Goal: Information Seeking & Learning: Check status

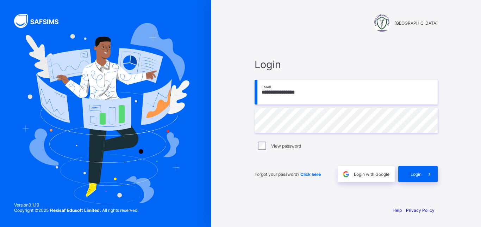
type input "**********"
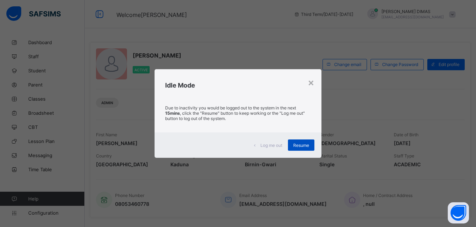
click at [299, 145] on span "Resume" at bounding box center [301, 144] width 16 height 5
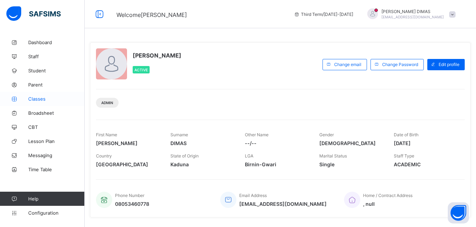
click at [37, 97] on span "Classes" at bounding box center [56, 99] width 56 height 6
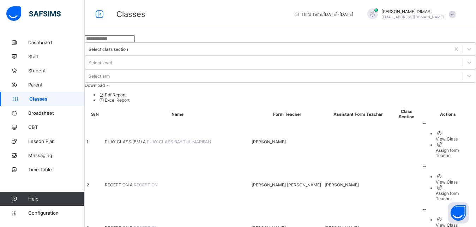
scroll to position [36, 0]
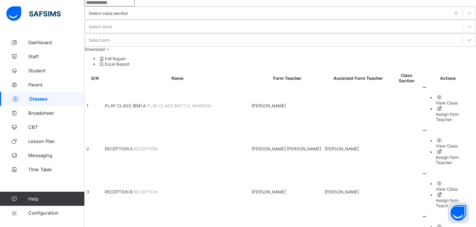
click at [141, 103] on span "PLAY CLASS (BM) A" at bounding box center [126, 105] width 42 height 5
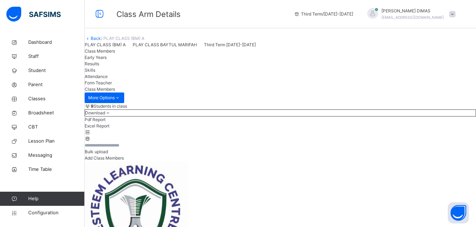
scroll to position [108, 0]
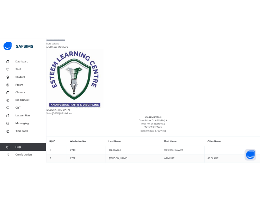
scroll to position [144, 0]
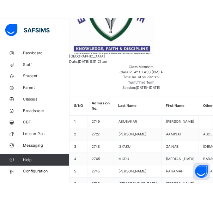
scroll to position [252, 0]
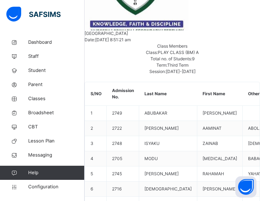
drag, startPoint x: 119, startPoint y: 92, endPoint x: 113, endPoint y: 91, distance: 6.8
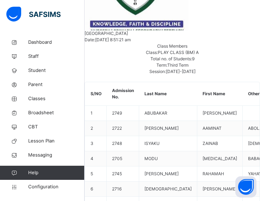
copy span "[PERSON_NAME]"
copy span "2722"
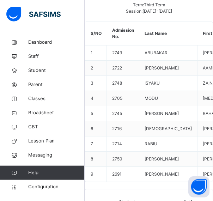
scroll to position [324, 0]
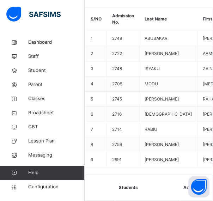
copy span "2748"
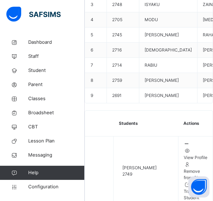
scroll to position [395, 0]
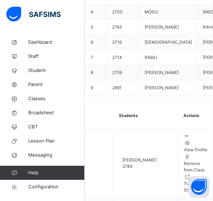
copy span "2705"
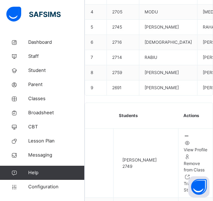
copy span "2745"
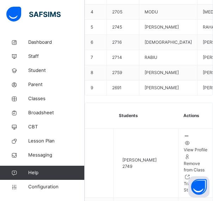
copy span "2716"
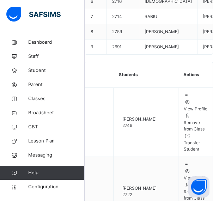
scroll to position [441, 0]
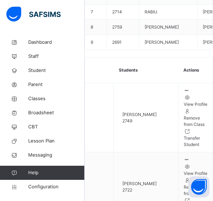
copy span "2714"
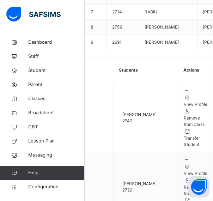
copy span "2759"
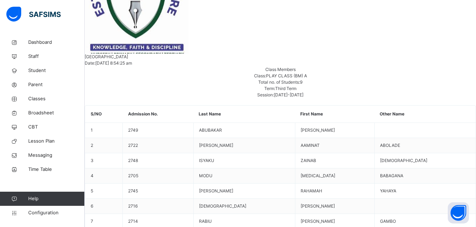
scroll to position [36, 0]
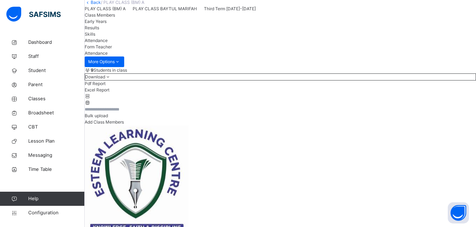
click at [115, 18] on span "Class Members" at bounding box center [100, 14] width 30 height 5
click at [108, 43] on span "Attendance" at bounding box center [96, 40] width 23 height 5
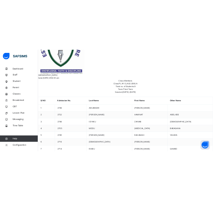
scroll to position [238, 0]
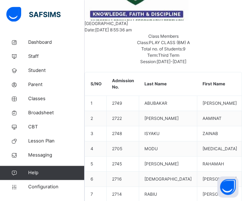
scroll to position [274, 0]
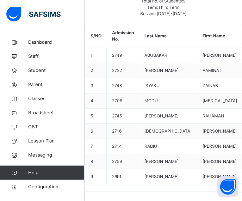
scroll to position [310, 0]
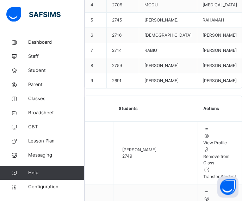
scroll to position [418, 0]
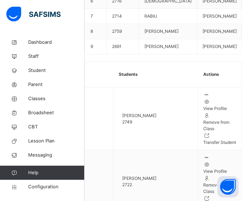
scroll to position [450, 0]
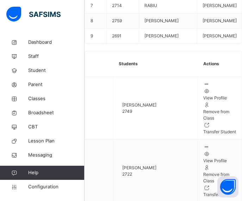
drag, startPoint x: 110, startPoint y: 113, endPoint x: 140, endPoint y: 134, distance: 36.3
copy span "[PERSON_NAME] [PERSON_NAME]"
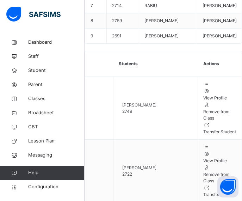
copy span "2759"
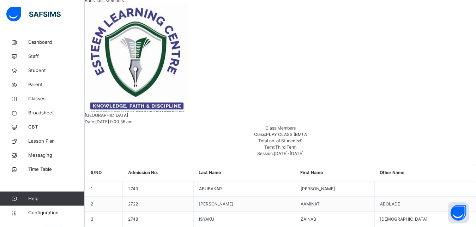
scroll to position [58, 0]
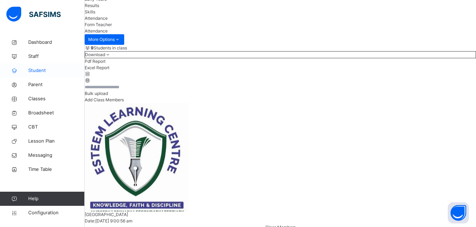
click at [39, 69] on span "Student" at bounding box center [56, 70] width 56 height 7
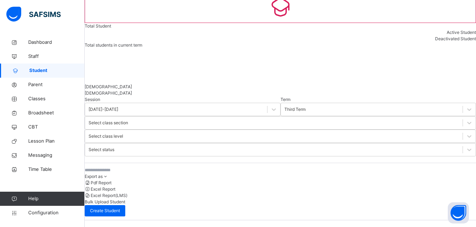
scroll to position [44, 0]
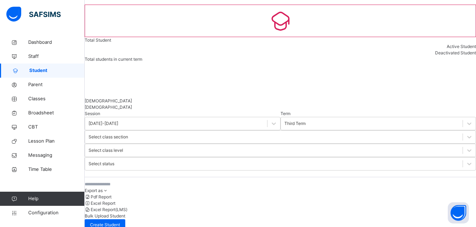
click at [134, 181] on input "text" at bounding box center [138, 184] width 106 height 6
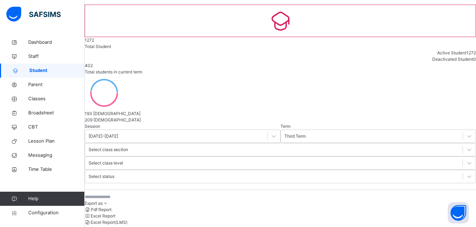
paste input "**********"
type input "**********"
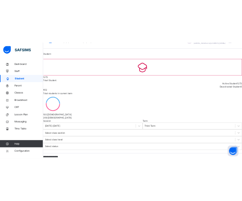
scroll to position [0, 0]
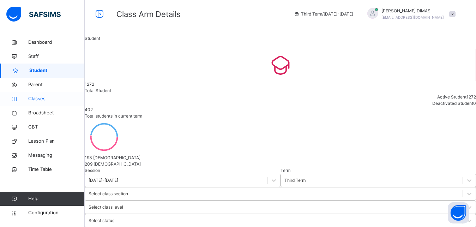
click at [38, 97] on span "Classes" at bounding box center [56, 98] width 56 height 7
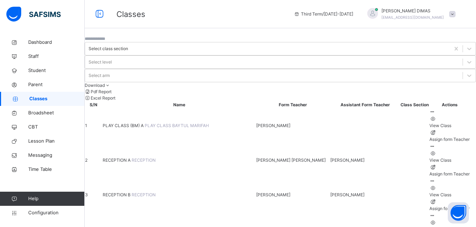
click at [131, 157] on span "RECEPTION A" at bounding box center [117, 159] width 29 height 5
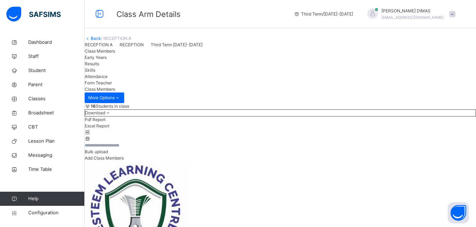
click at [108, 79] on span "Attendance" at bounding box center [96, 76] width 23 height 5
click at [115, 54] on span "Class Members" at bounding box center [100, 50] width 30 height 5
click at [108, 79] on span "Attendance" at bounding box center [96, 76] width 23 height 5
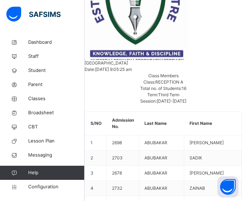
scroll to position [252, 0]
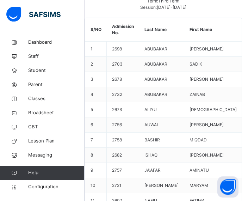
scroll to position [324, 0]
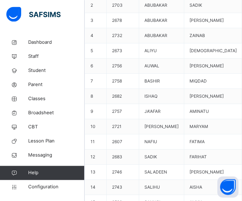
scroll to position [395, 0]
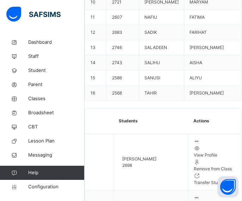
scroll to position [503, 0]
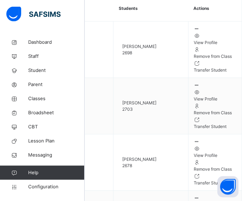
scroll to position [634, 0]
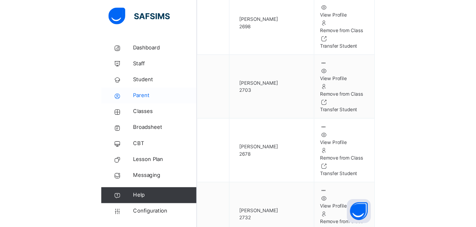
scroll to position [403, 0]
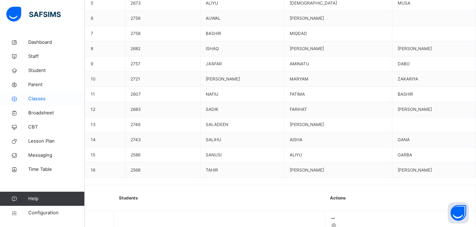
click at [41, 97] on span "Classes" at bounding box center [56, 98] width 56 height 7
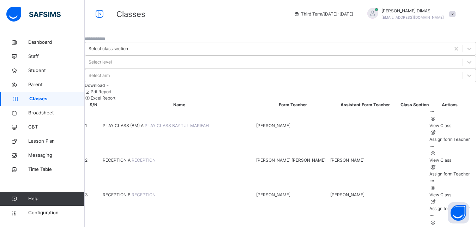
click at [131, 192] on span "RECEPTION B" at bounding box center [117, 194] width 29 height 5
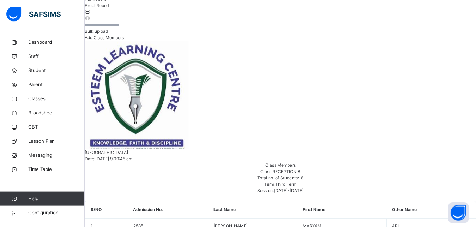
scroll to position [108, 0]
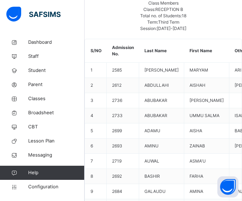
scroll to position [252, 0]
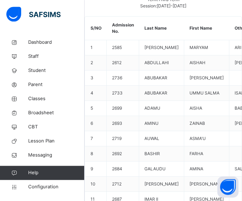
scroll to position [360, 0]
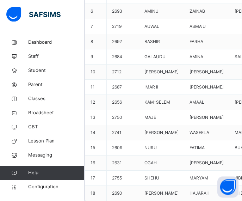
scroll to position [432, 0]
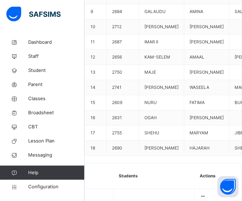
scroll to position [504, 0]
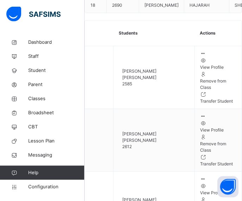
scroll to position [612, 0]
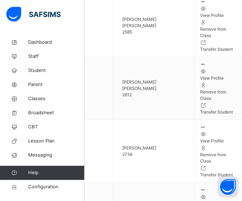
scroll to position [684, 0]
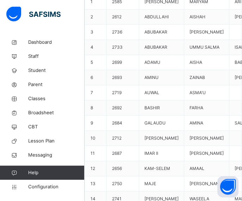
scroll to position [360, 0]
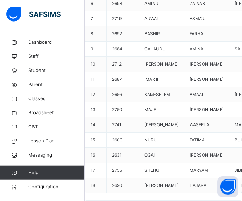
scroll to position [432, 0]
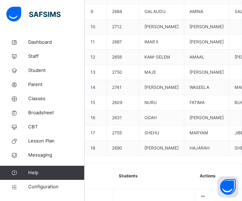
scroll to position [504, 0]
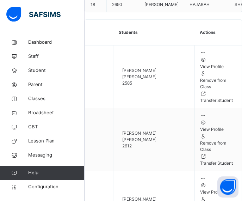
scroll to position [612, 0]
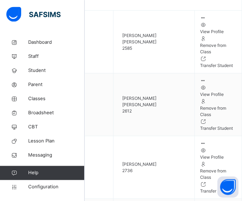
scroll to position [648, 0]
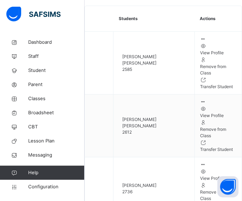
scroll to position [612, 0]
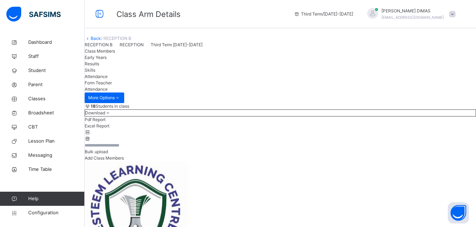
scroll to position [72, 0]
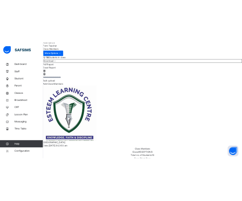
scroll to position [144, 0]
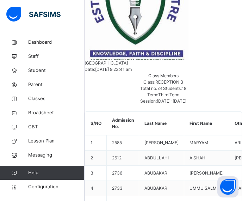
scroll to position [252, 0]
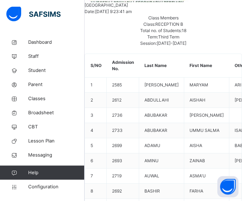
scroll to position [288, 0]
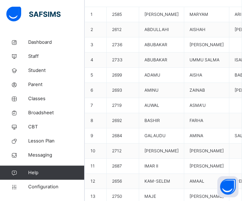
scroll to position [360, 0]
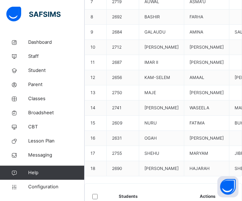
scroll to position [431, 0]
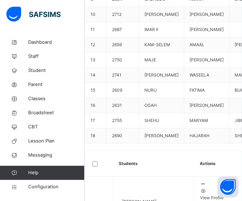
scroll to position [503, 0]
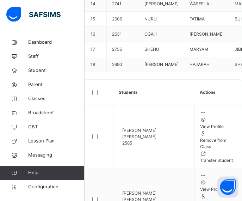
scroll to position [558, 0]
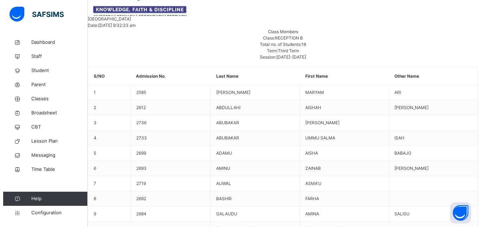
scroll to position [0, 0]
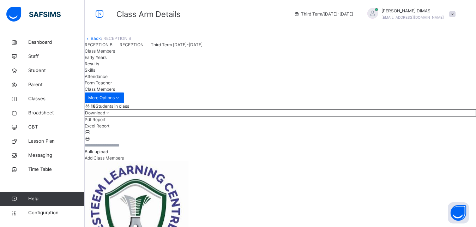
click at [425, 9] on span "[PERSON_NAME]" at bounding box center [412, 11] width 62 height 6
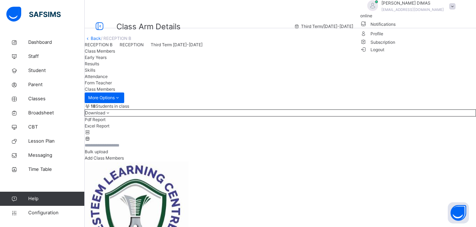
click at [384, 53] on span "Logout" at bounding box center [372, 49] width 24 height 7
